Goal: Register for event/course

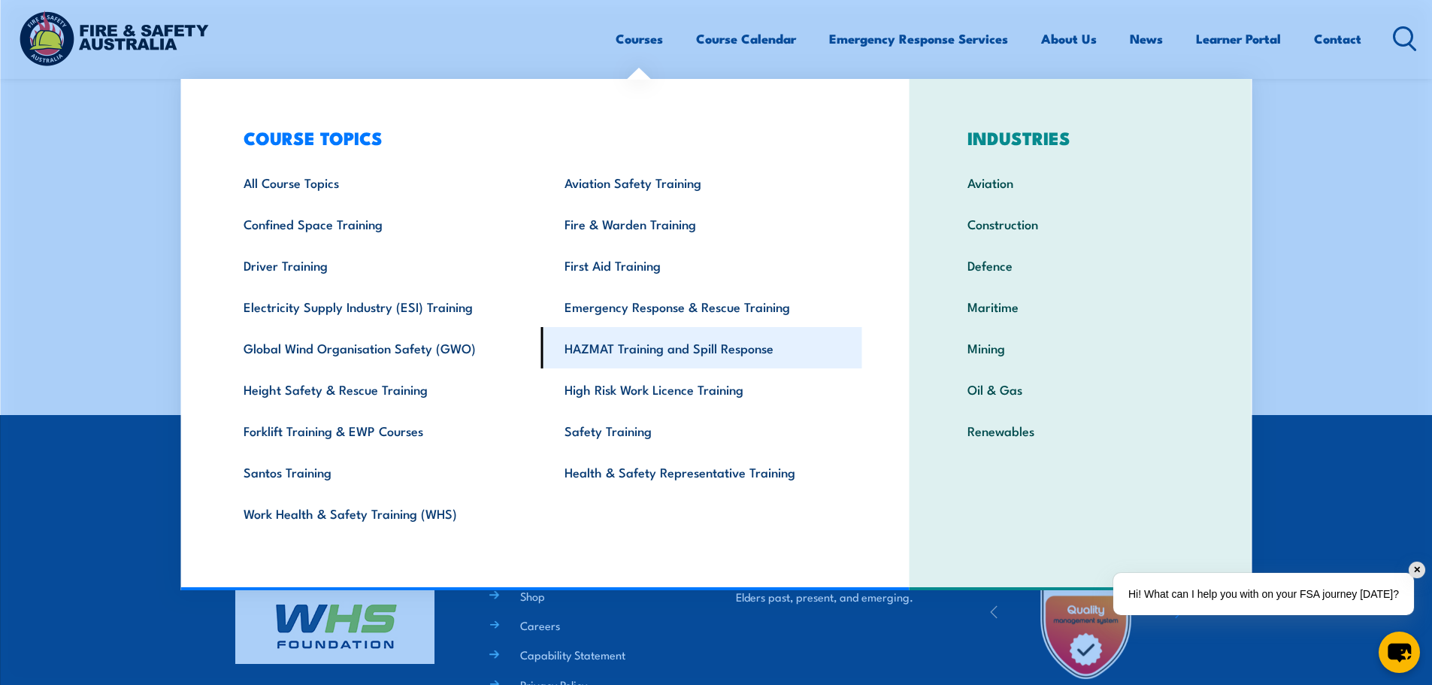
scroll to position [2554, 0]
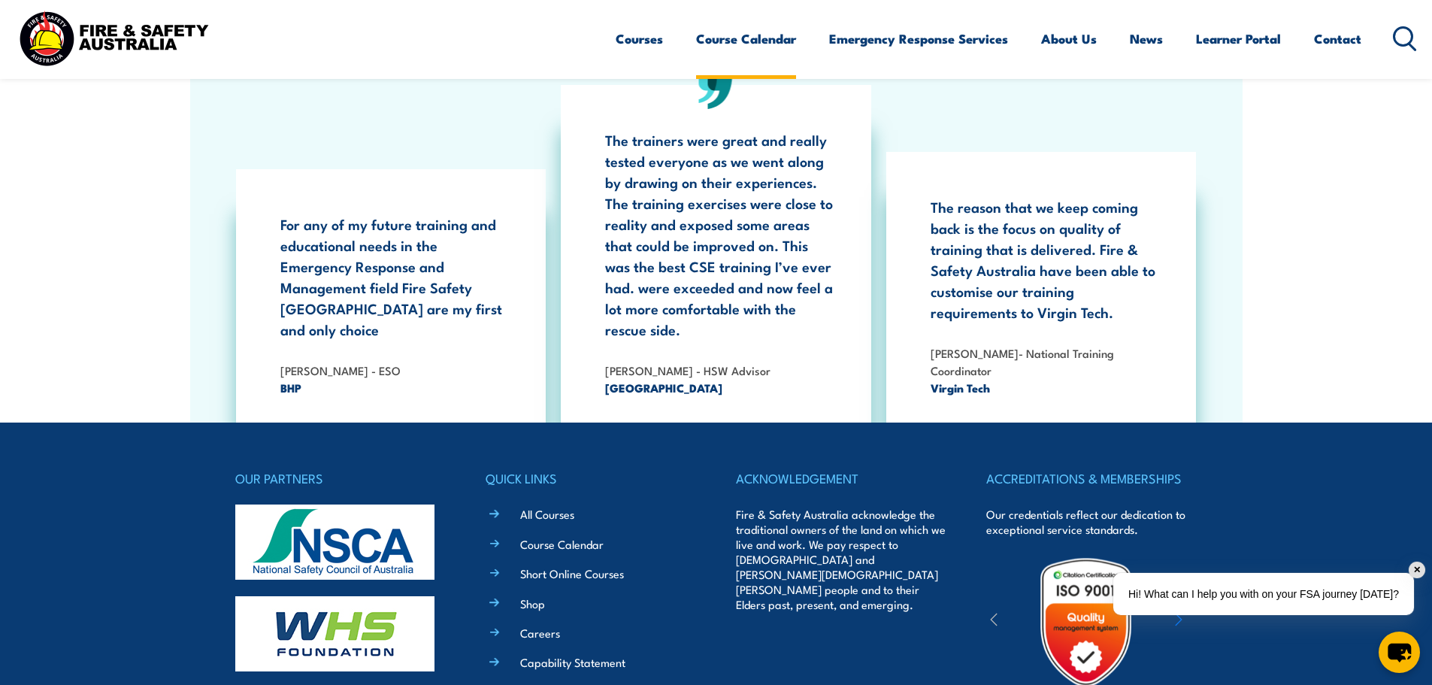
click at [770, 47] on link "Course Calendar" at bounding box center [746, 39] width 100 height 40
click at [1417, 566] on div "✕" at bounding box center [1416, 569] width 17 height 17
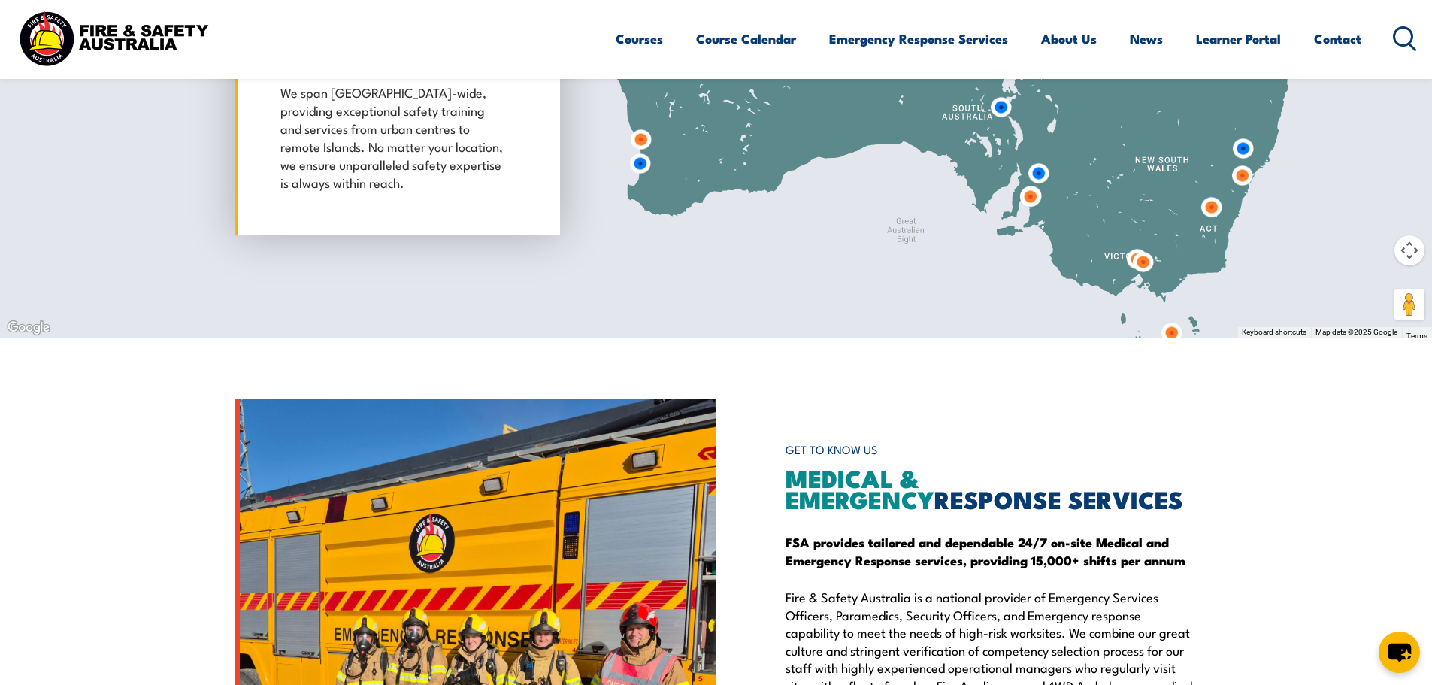
scroll to position [1426, 0]
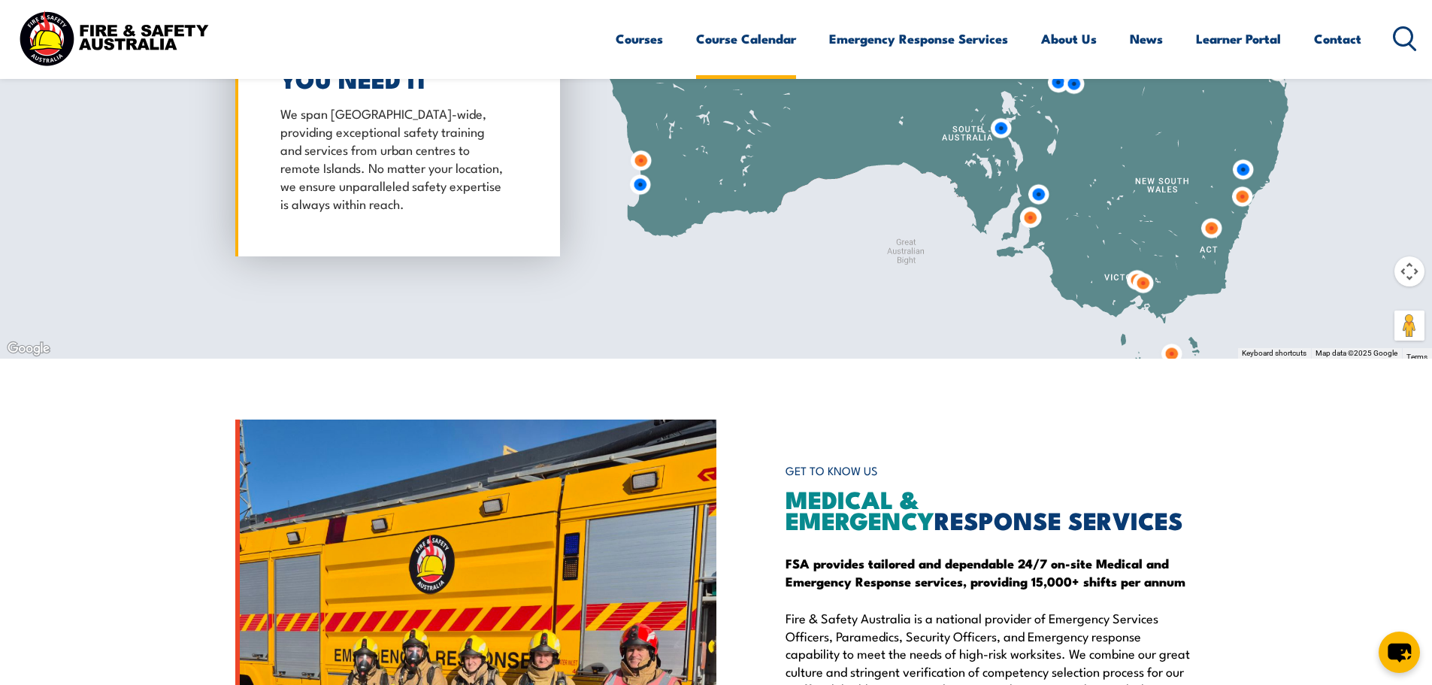
click at [729, 47] on link "Course Calendar" at bounding box center [746, 39] width 100 height 40
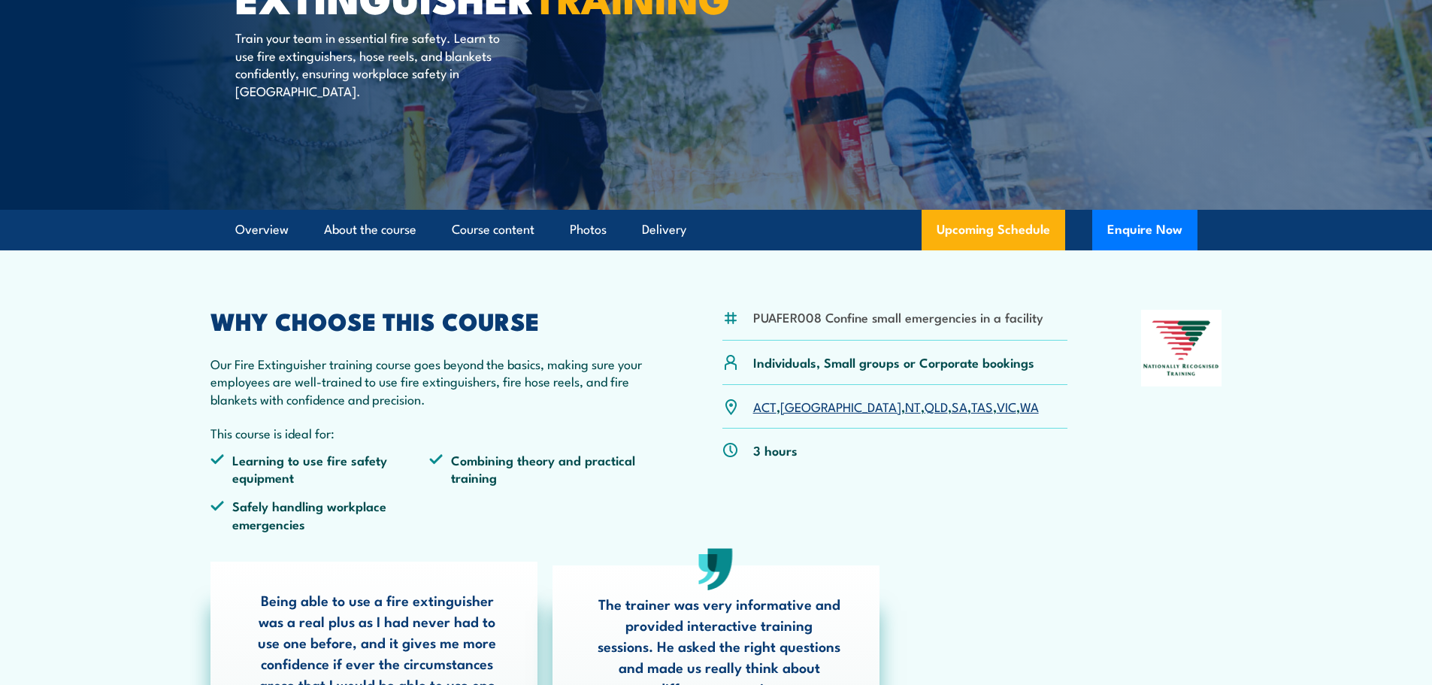
scroll to position [225, 0]
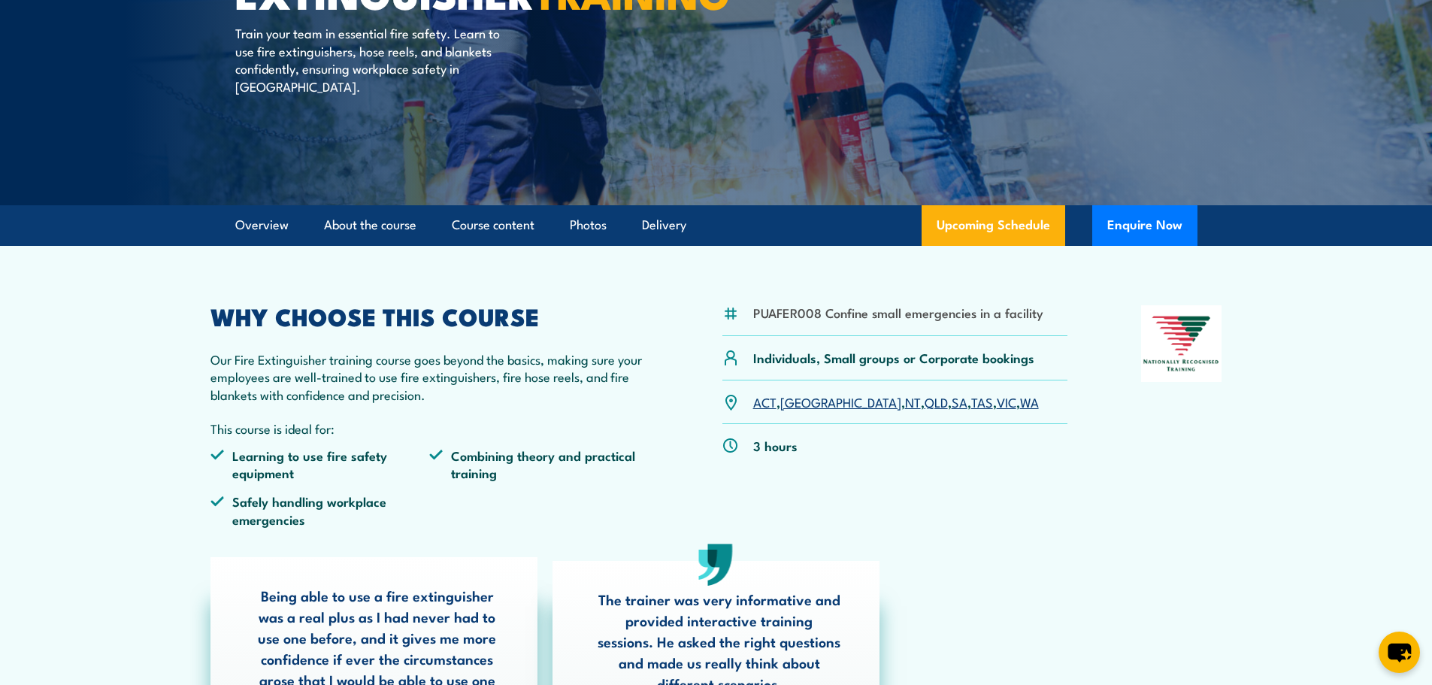
click at [1020, 407] on link "WA" at bounding box center [1029, 401] width 19 height 18
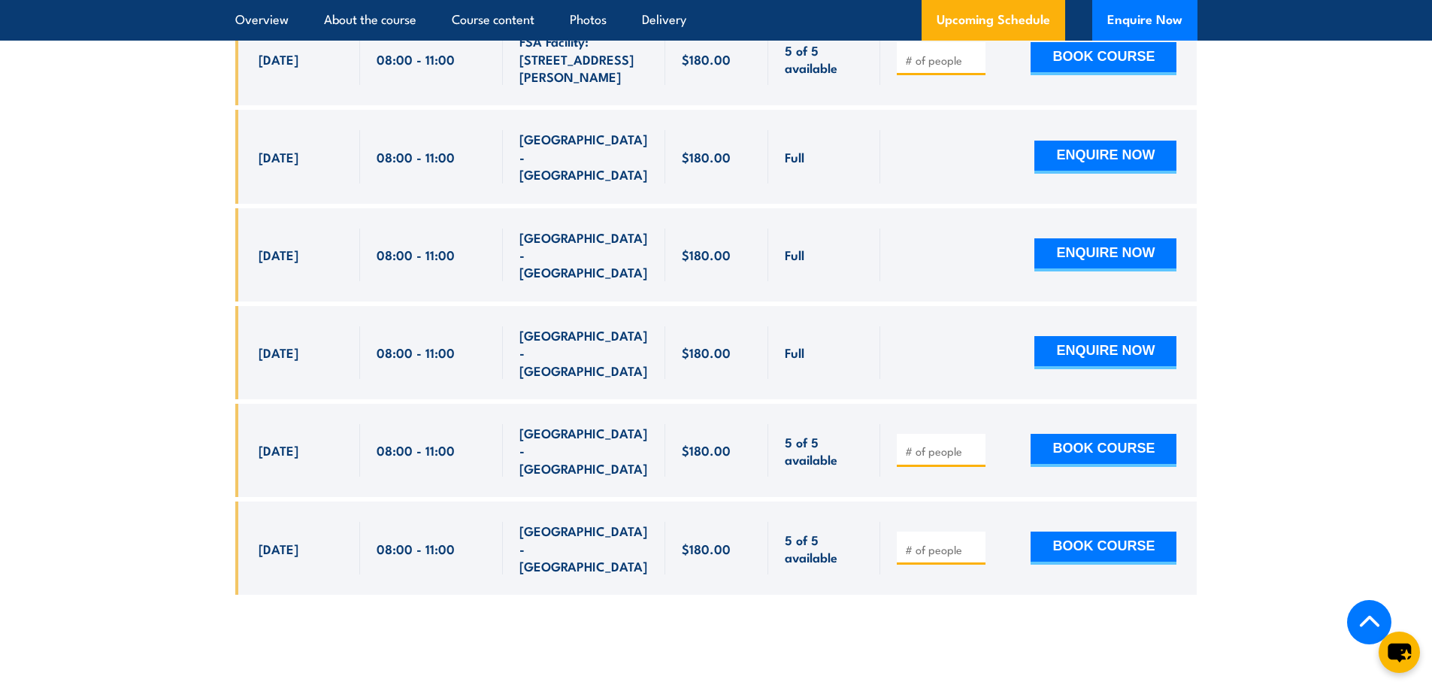
scroll to position [2898, 0]
